Goal: Information Seeking & Learning: Learn about a topic

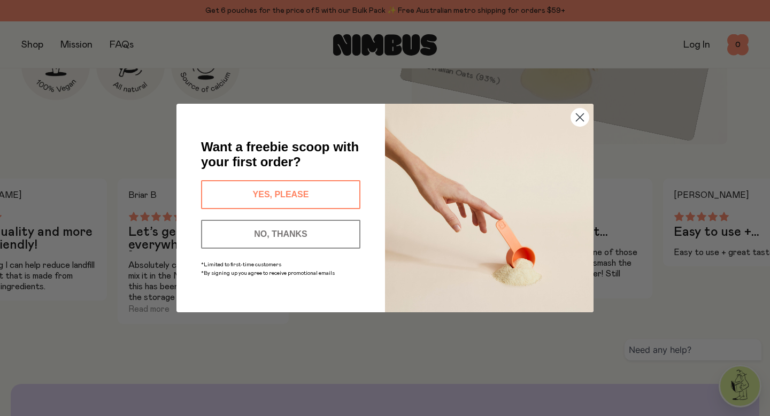
scroll to position [651, 0]
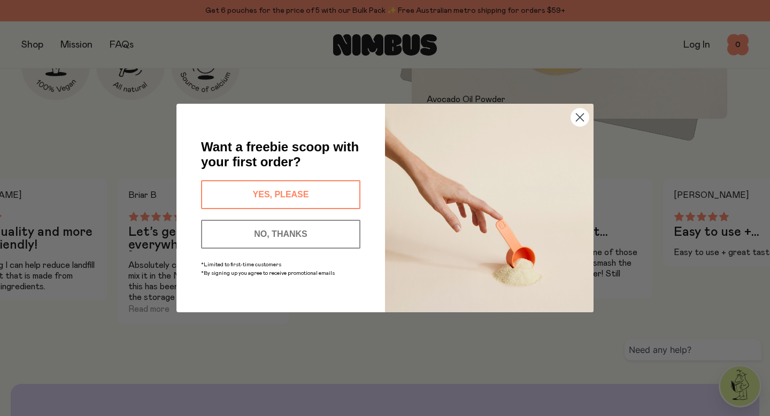
click at [575, 117] on circle "Close dialog" at bounding box center [580, 118] width 18 height 18
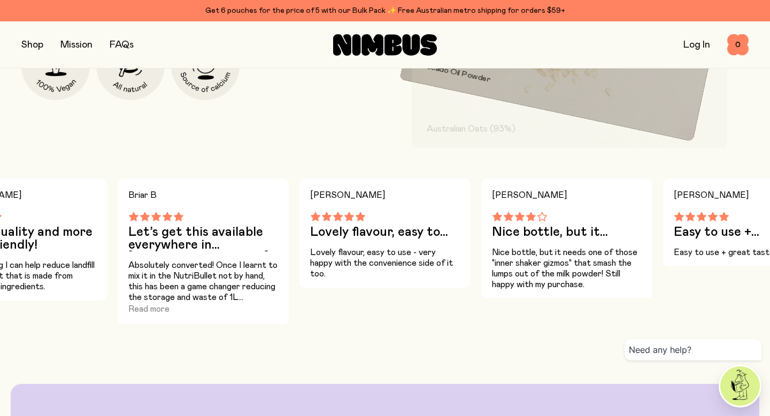
click at [32, 42] on button "button" at bounding box center [32, 44] width 22 height 15
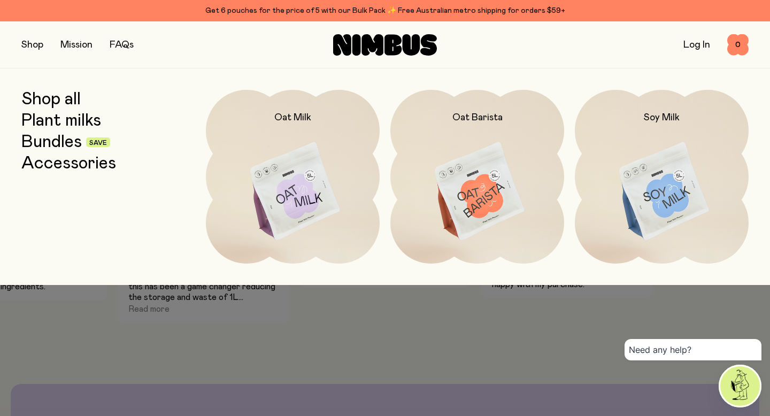
click at [62, 97] on link "Shop all" at bounding box center [50, 99] width 59 height 19
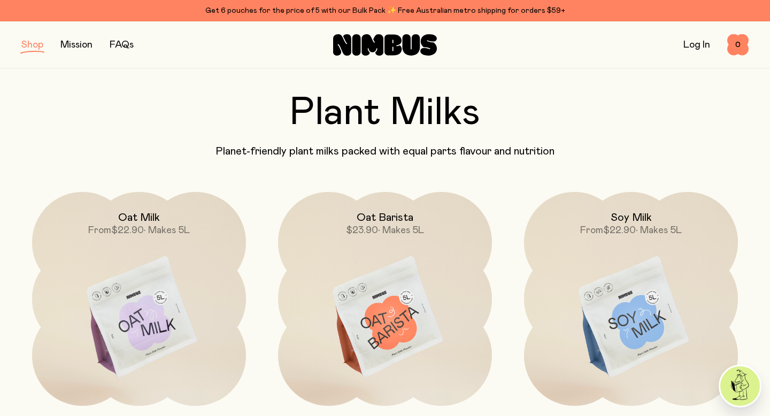
scroll to position [30, 0]
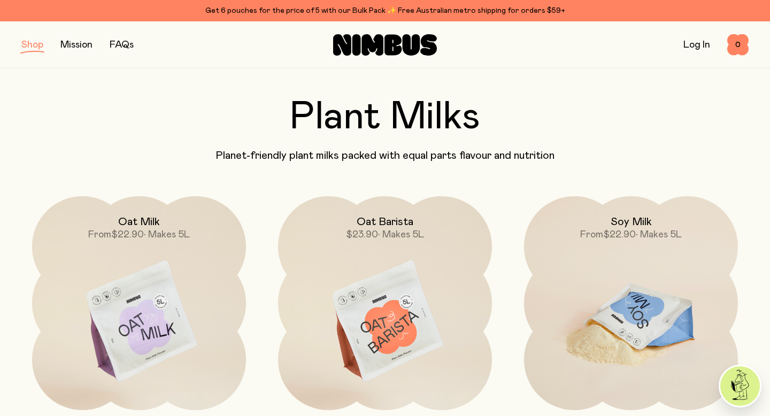
click at [682, 284] on img at bounding box center [631, 321] width 214 height 251
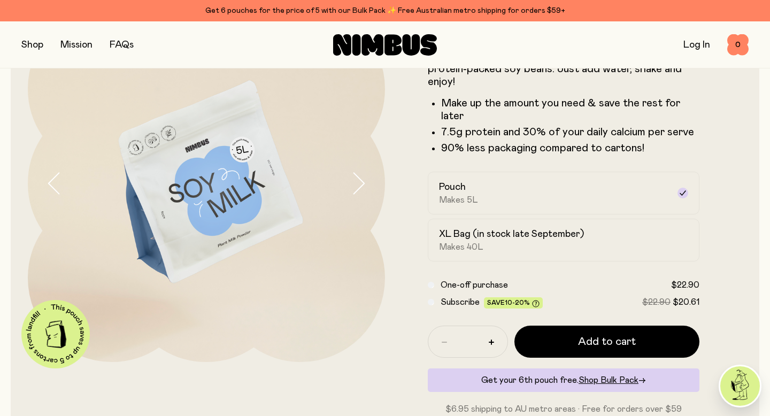
scroll to position [122, 0]
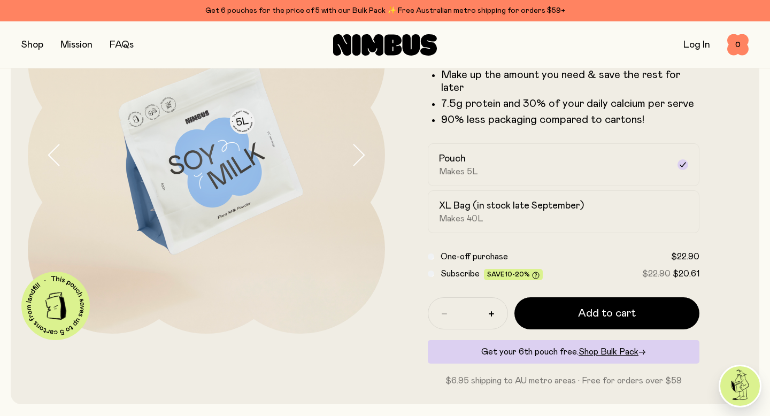
click at [355, 158] on icon "button" at bounding box center [358, 155] width 15 height 22
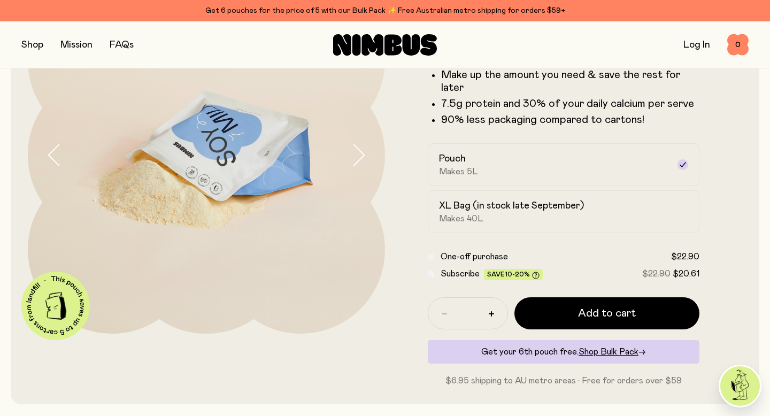
click at [355, 158] on icon "button" at bounding box center [358, 155] width 15 height 22
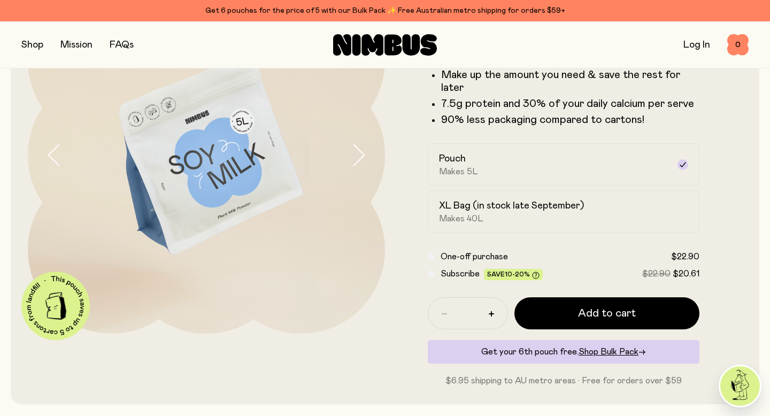
click at [355, 158] on icon "button" at bounding box center [358, 155] width 15 height 22
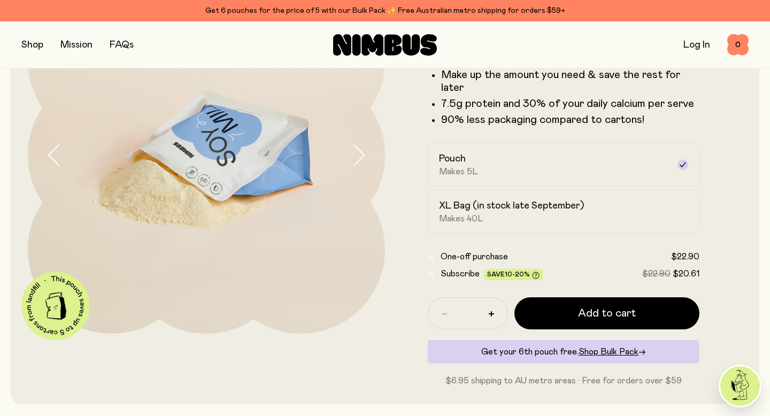
click at [355, 158] on icon "button" at bounding box center [358, 155] width 15 height 22
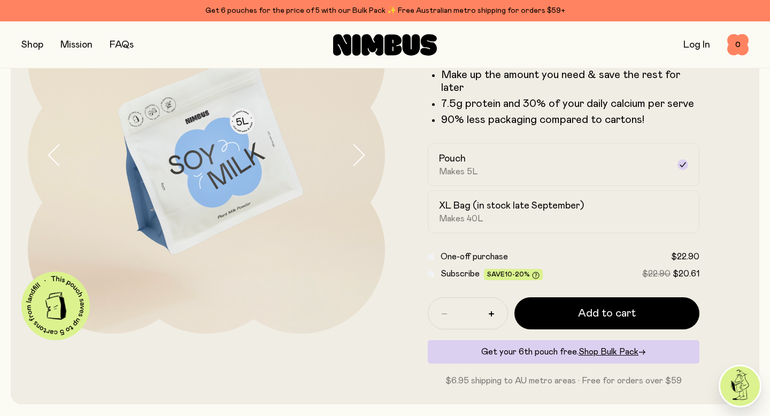
click at [355, 158] on icon "button" at bounding box center [358, 155] width 15 height 22
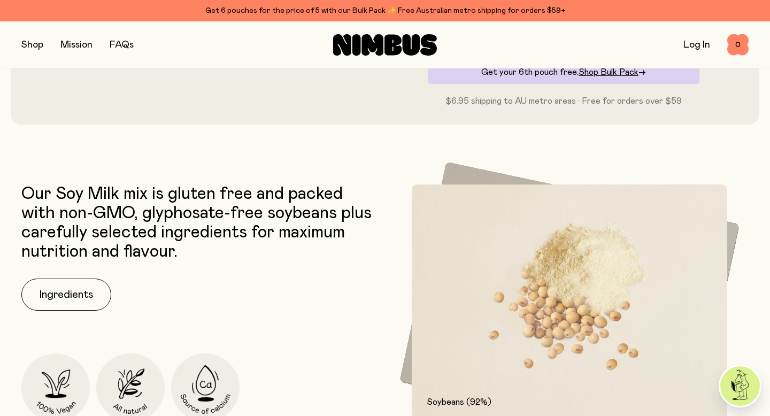
scroll to position [404, 0]
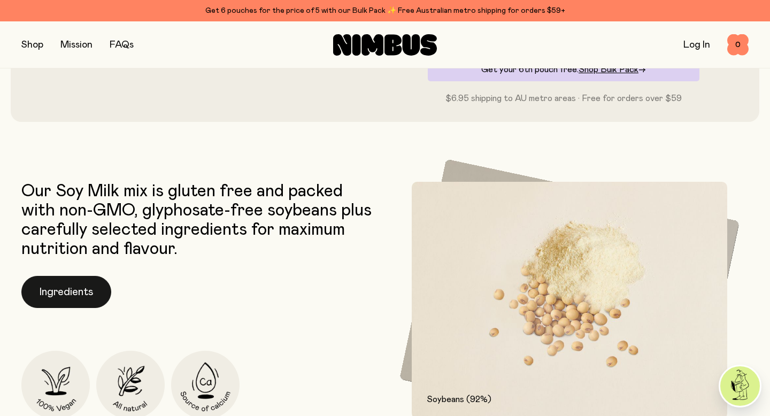
click at [90, 291] on button "Ingredients" at bounding box center [66, 292] width 90 height 32
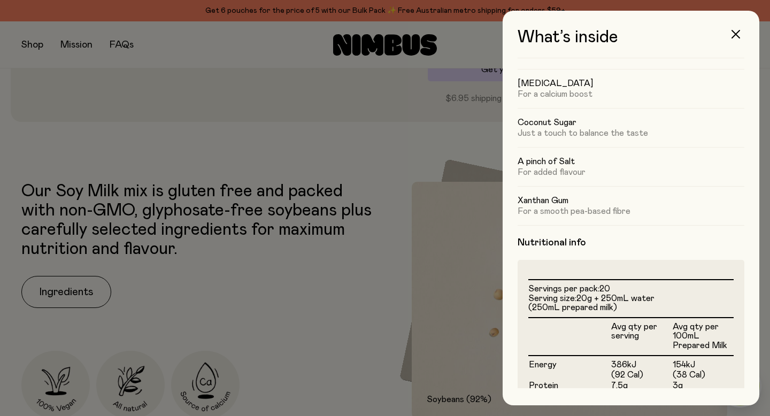
scroll to position [0, 0]
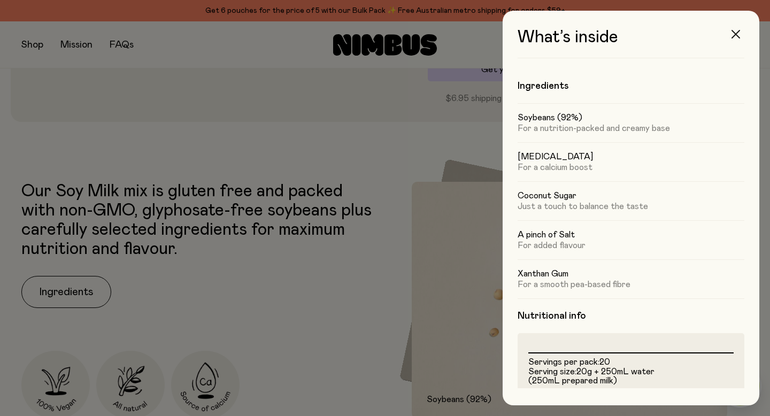
click at [738, 35] on icon "button" at bounding box center [735, 34] width 9 height 9
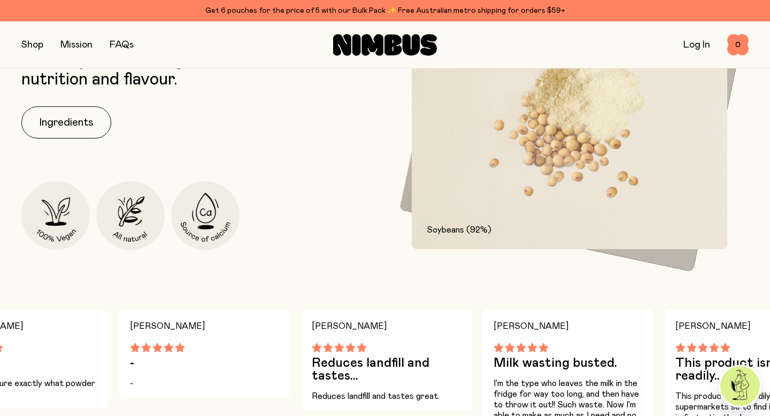
scroll to position [479, 0]
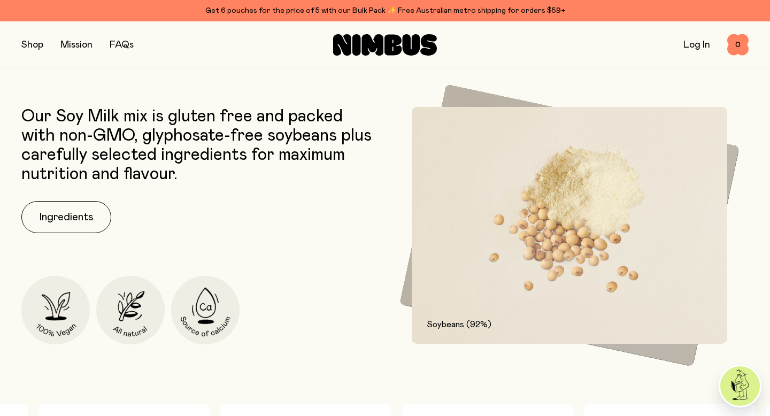
click at [403, 287] on div "Soybeans (92%)" at bounding box center [549, 317] width 300 height 98
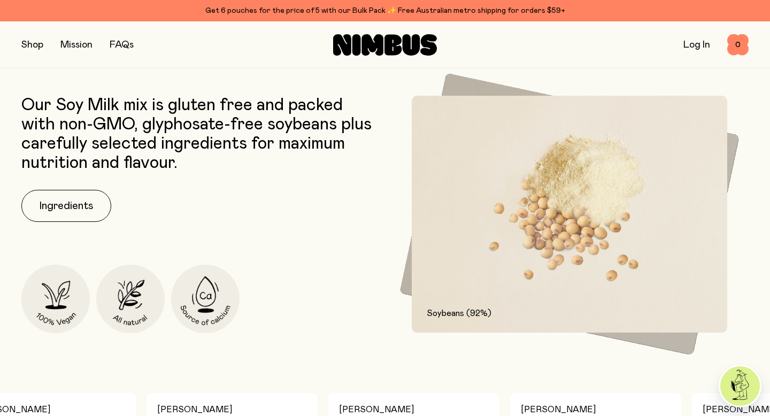
click at [668, 258] on img at bounding box center [569, 214] width 315 height 237
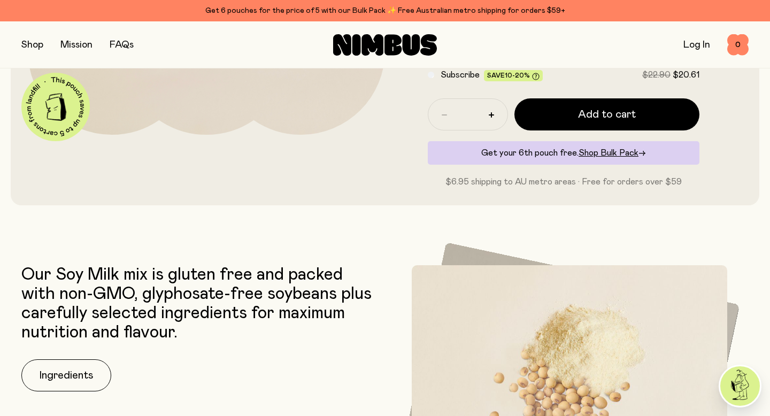
scroll to position [0, 0]
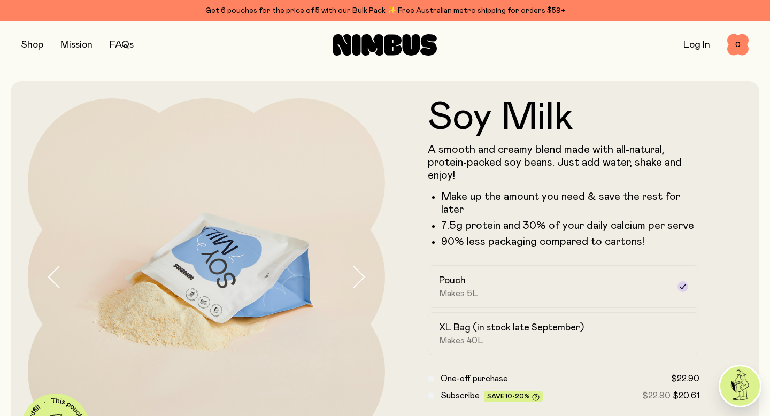
click at [35, 44] on button "button" at bounding box center [32, 44] width 22 height 15
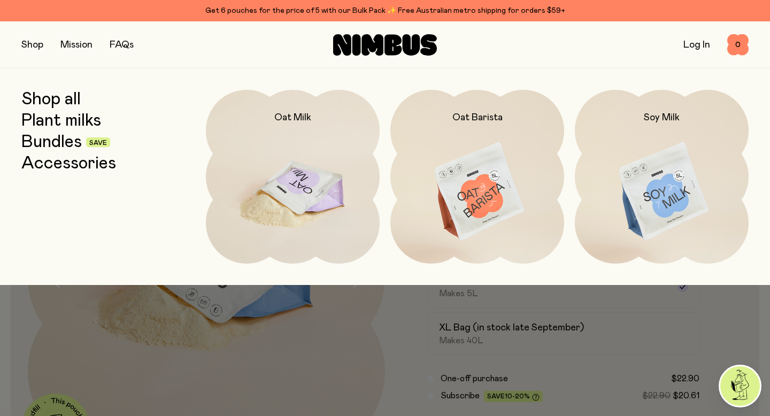
click at [295, 211] on img at bounding box center [293, 192] width 174 height 204
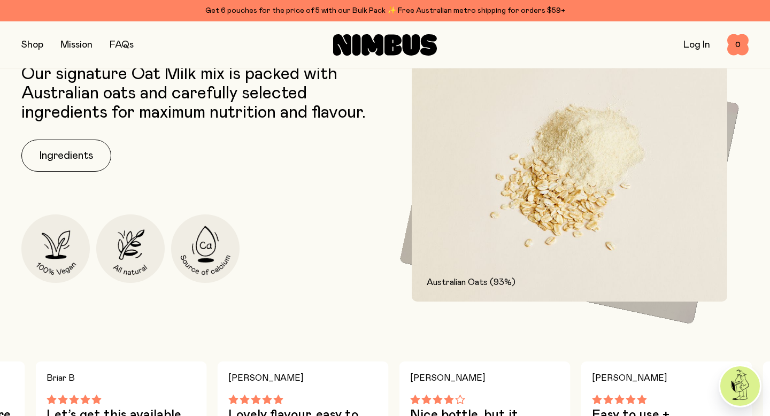
scroll to position [468, 0]
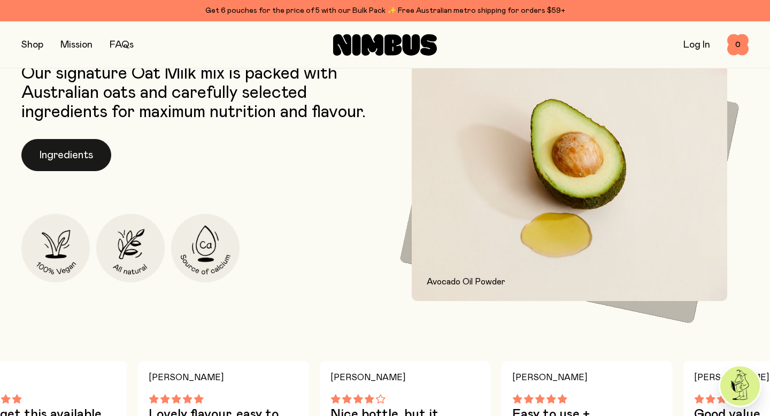
click at [58, 162] on button "Ingredients" at bounding box center [66, 155] width 90 height 32
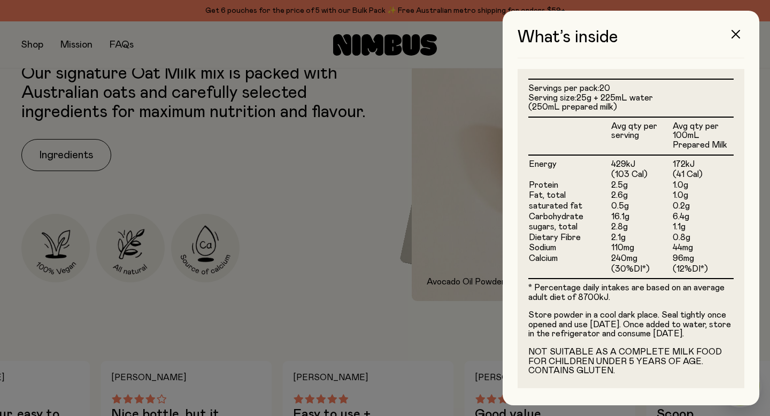
scroll to position [285, 0]
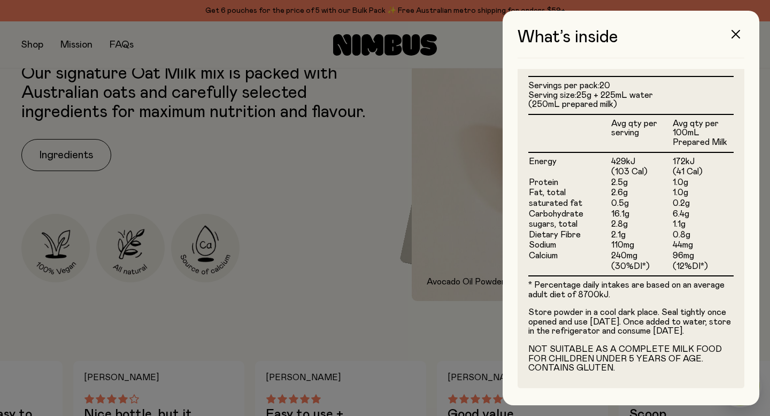
click at [342, 206] on div at bounding box center [385, 208] width 770 height 416
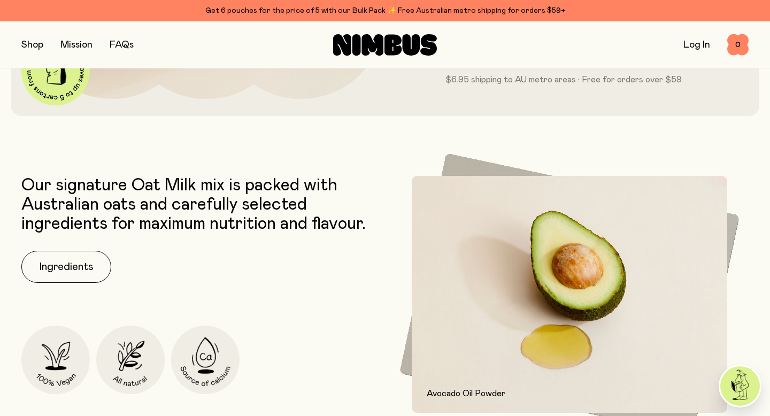
scroll to position [0, 0]
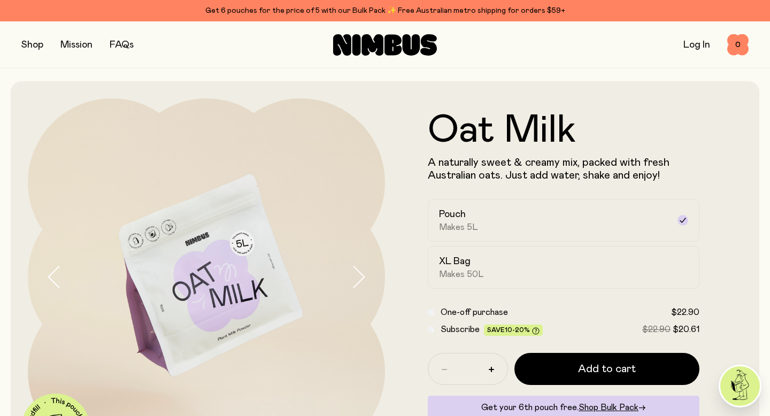
click at [125, 41] on link "FAQs" at bounding box center [122, 45] width 24 height 10
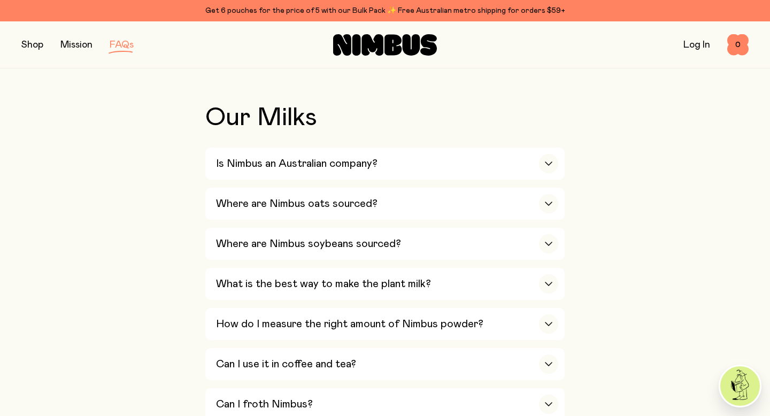
scroll to position [214, 0]
click at [439, 250] on div "Where are Nimbus soybeans sourced?" at bounding box center [387, 243] width 342 height 32
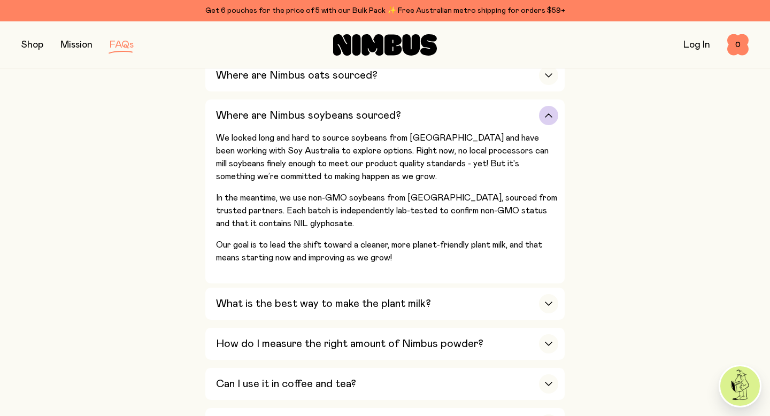
scroll to position [346, 0]
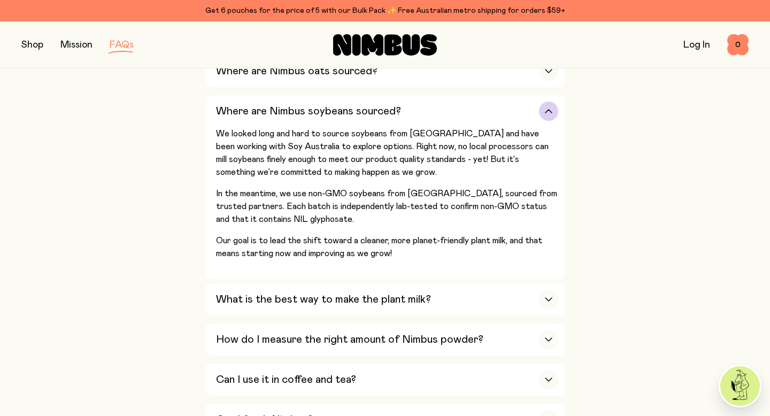
click at [399, 117] on div "Where are Nimbus soybeans sourced?" at bounding box center [387, 111] width 342 height 32
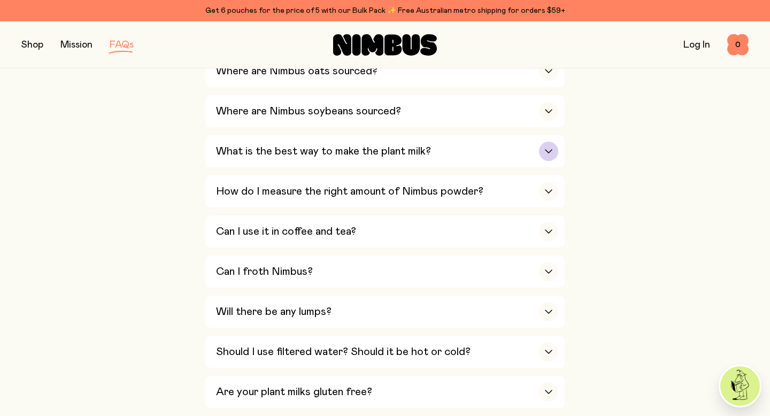
click at [397, 142] on div "What is the best way to make the plant milk?" at bounding box center [387, 151] width 342 height 32
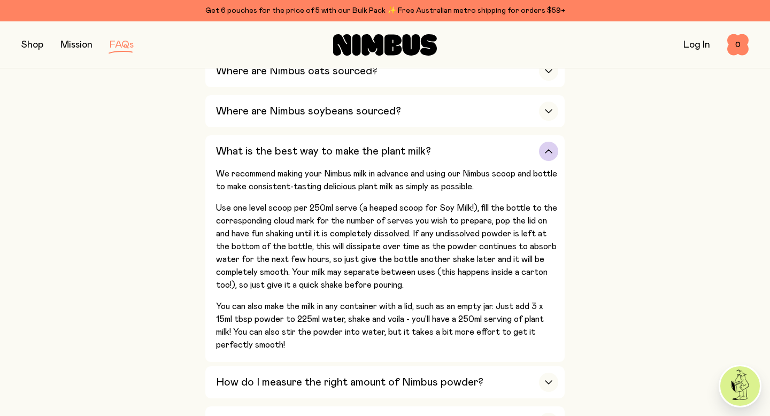
click at [398, 146] on h3 "What is the best way to make the plant milk?" at bounding box center [323, 151] width 215 height 13
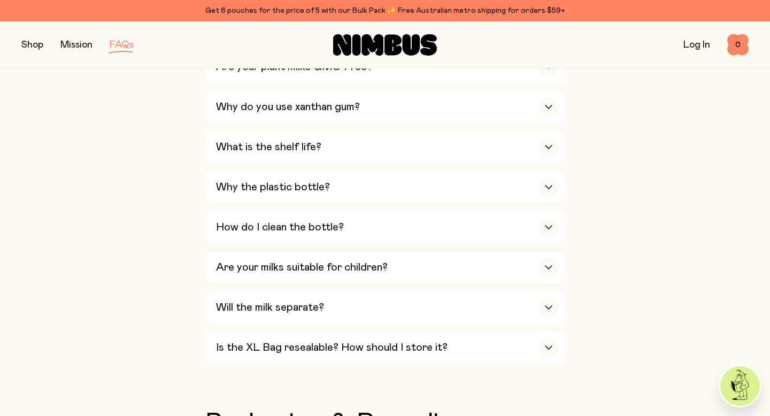
scroll to position [713, 0]
click at [264, 185] on h3 "Why the plastic bottle?" at bounding box center [273, 186] width 114 height 13
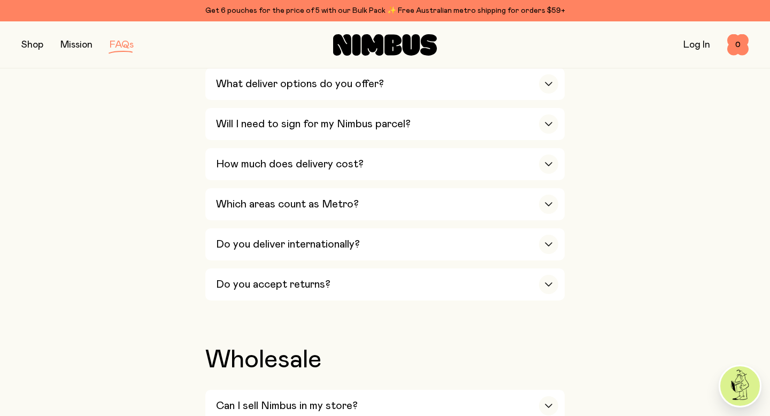
scroll to position [1942, 0]
click at [278, 198] on h3 "Which areas count as Metro?" at bounding box center [287, 203] width 143 height 13
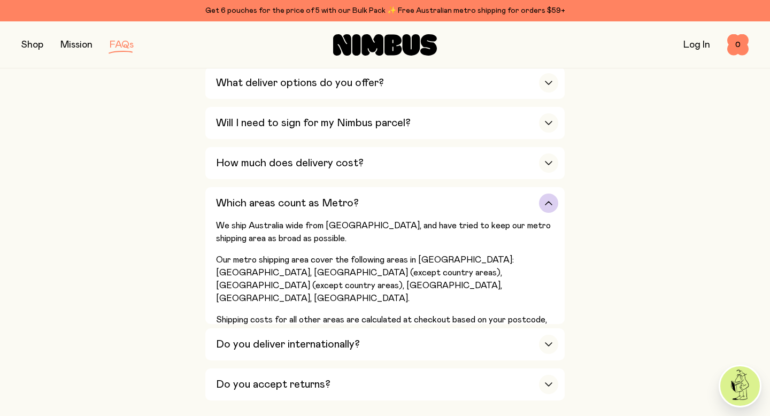
click at [278, 198] on h3 "Which areas count as Metro?" at bounding box center [287, 203] width 143 height 13
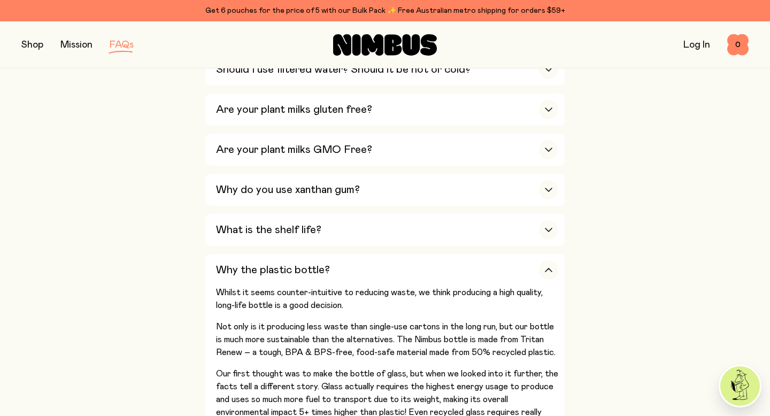
scroll to position [424, 0]
